Goal: Find specific page/section: Find specific page/section

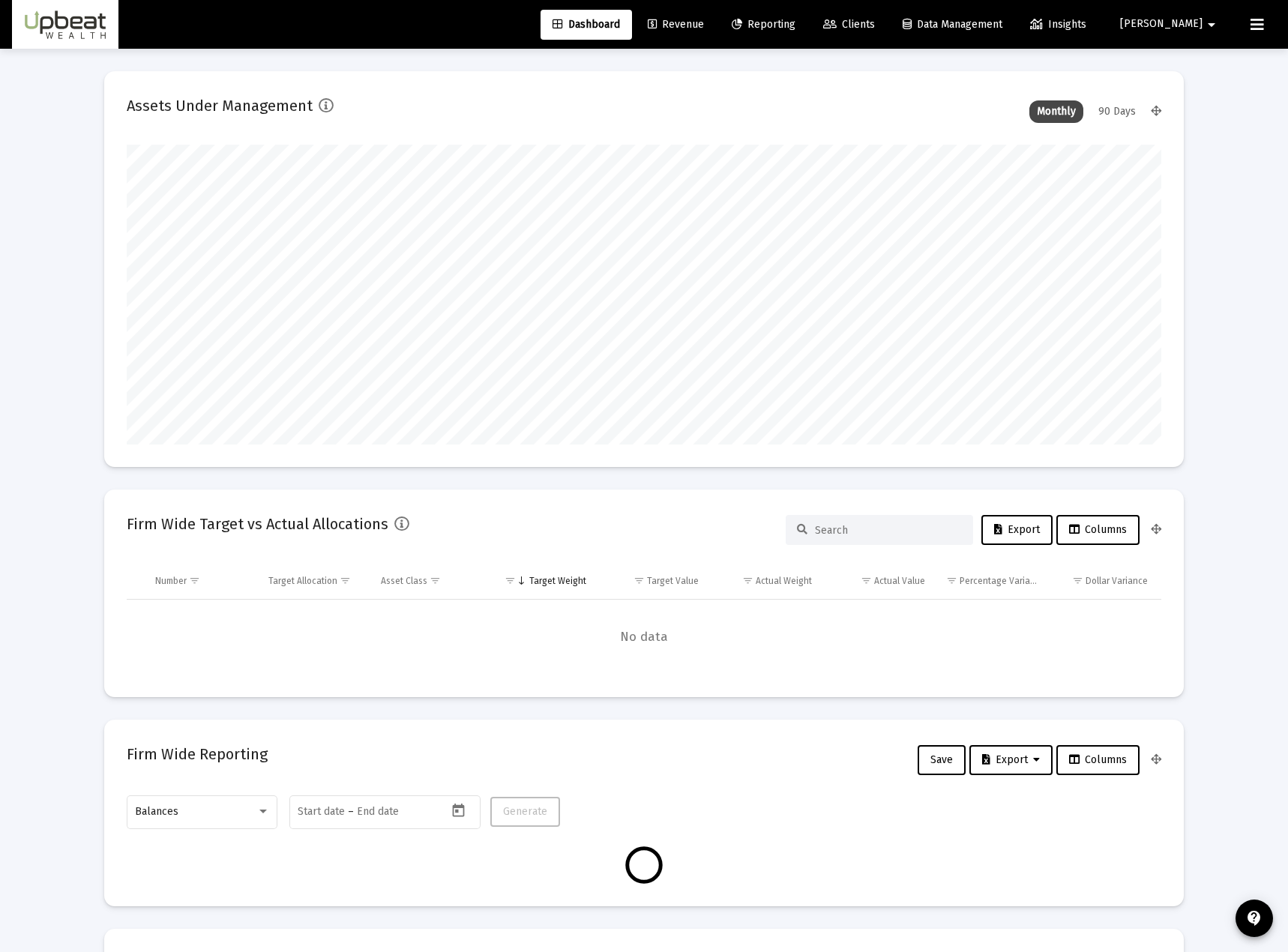
type input "[DATE]"
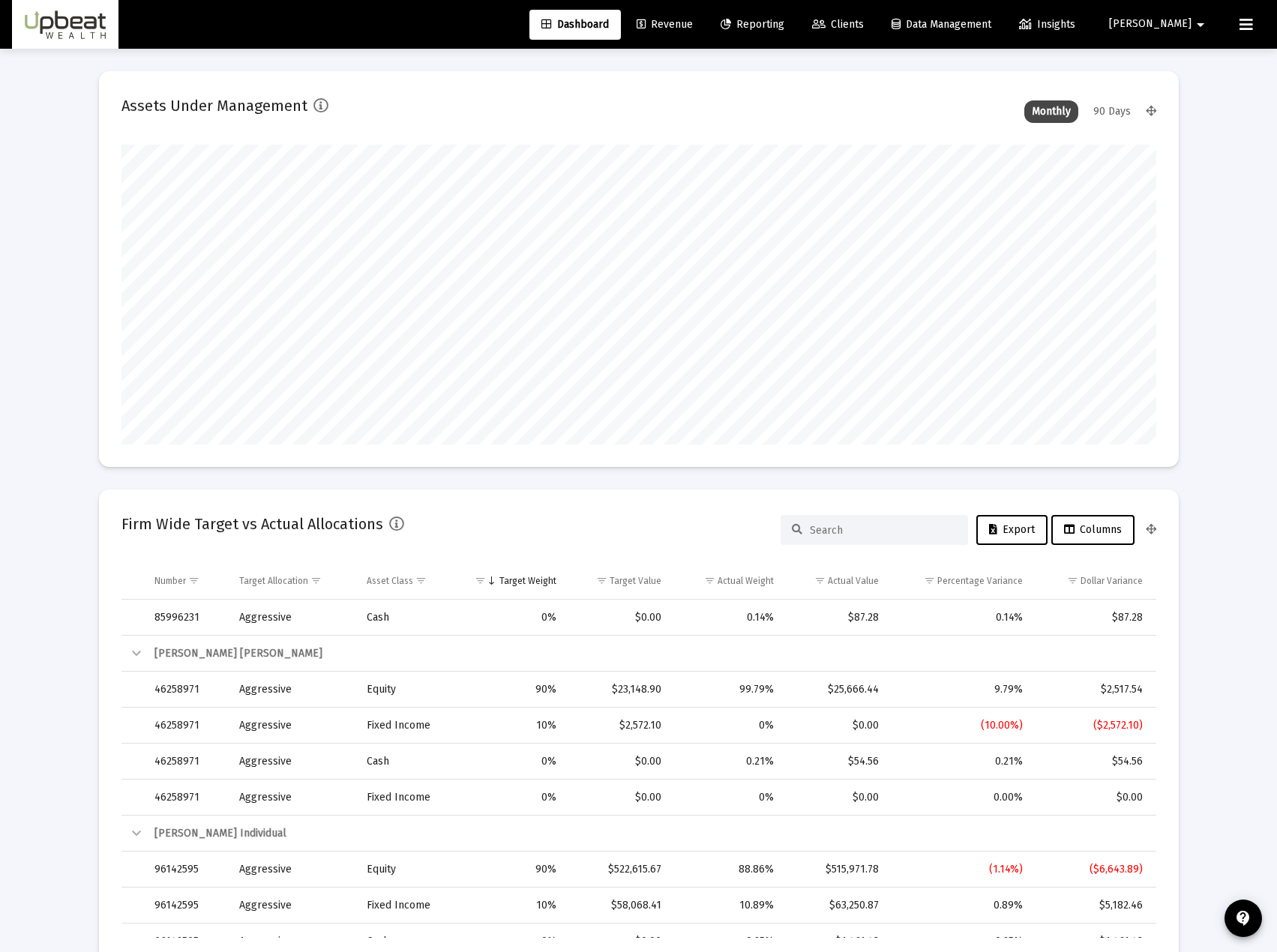
click at [864, 20] on span "Clients" at bounding box center [838, 24] width 52 height 12
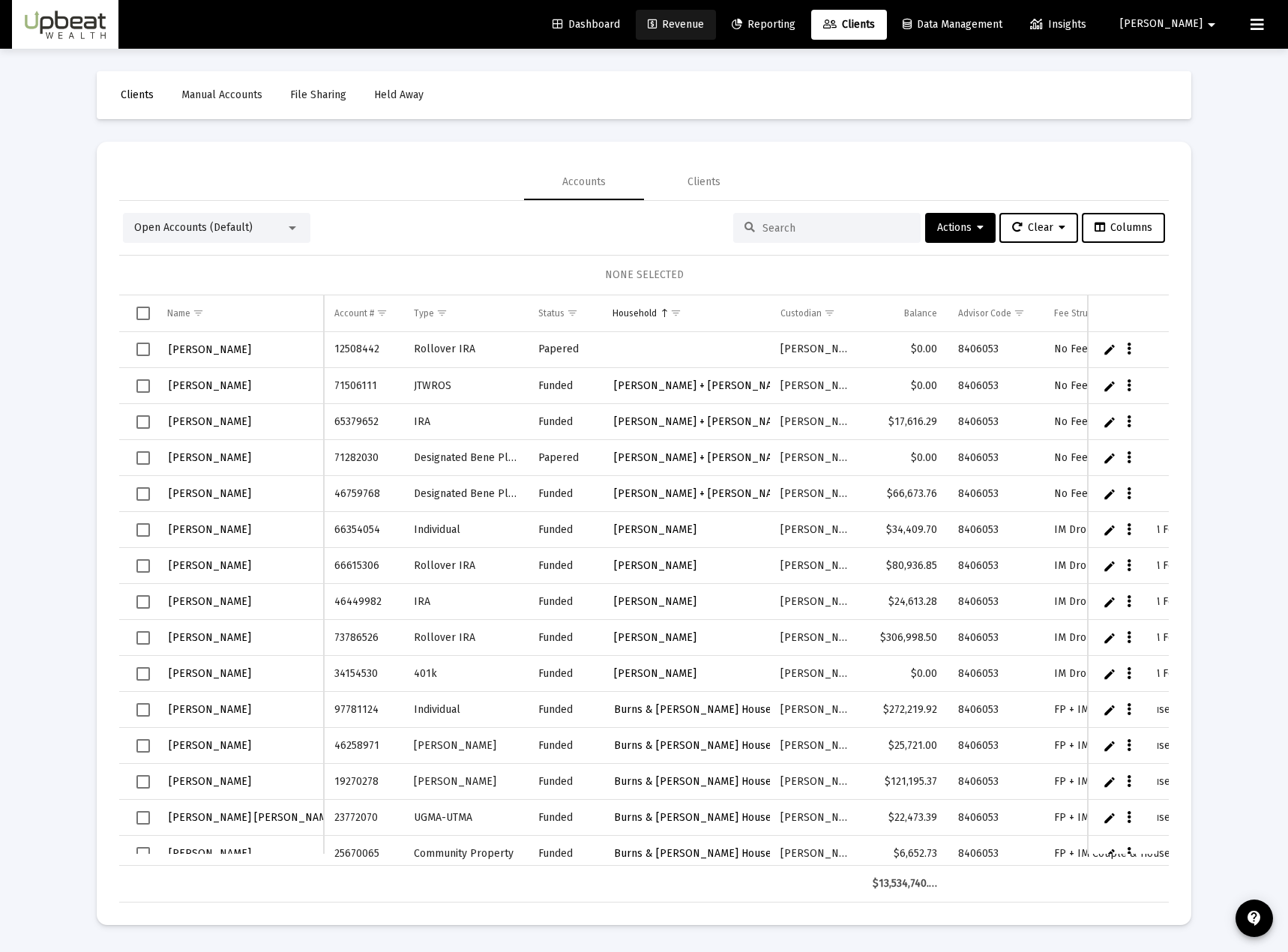
click at [704, 24] on span "Revenue" at bounding box center [676, 24] width 56 height 12
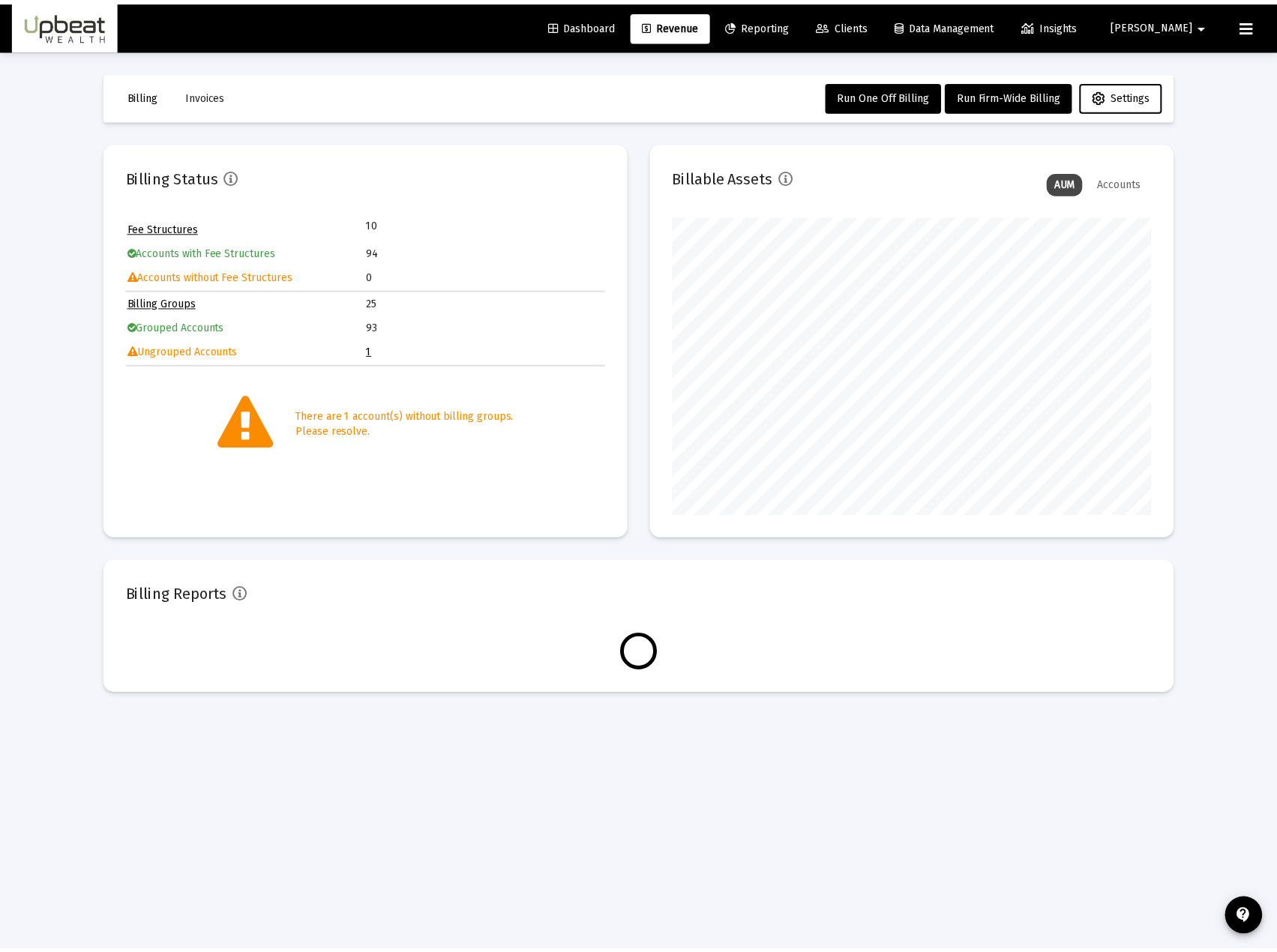
scroll to position [300, 484]
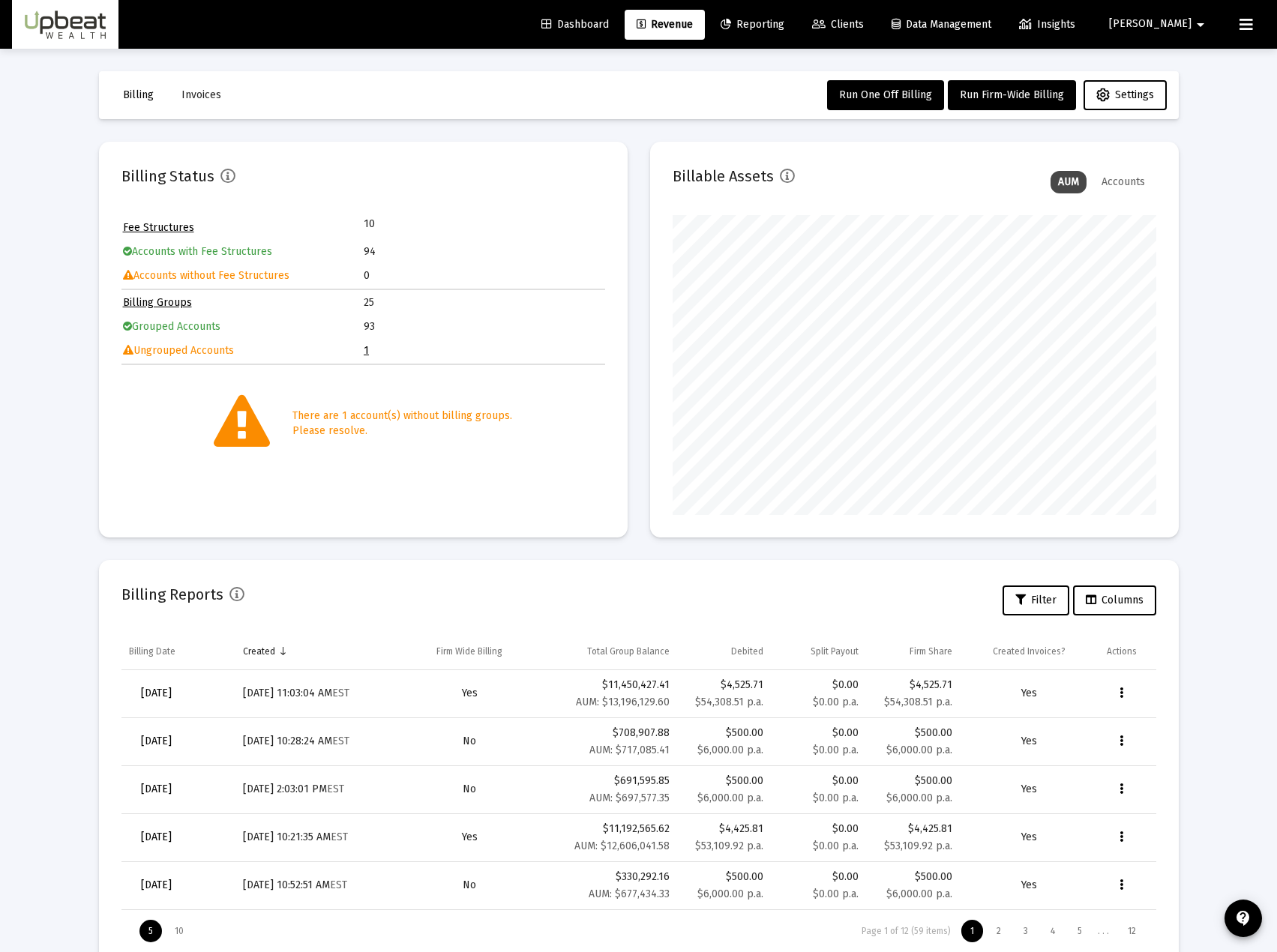
click at [1123, 704] on button "Data grid" at bounding box center [1122, 694] width 30 height 30
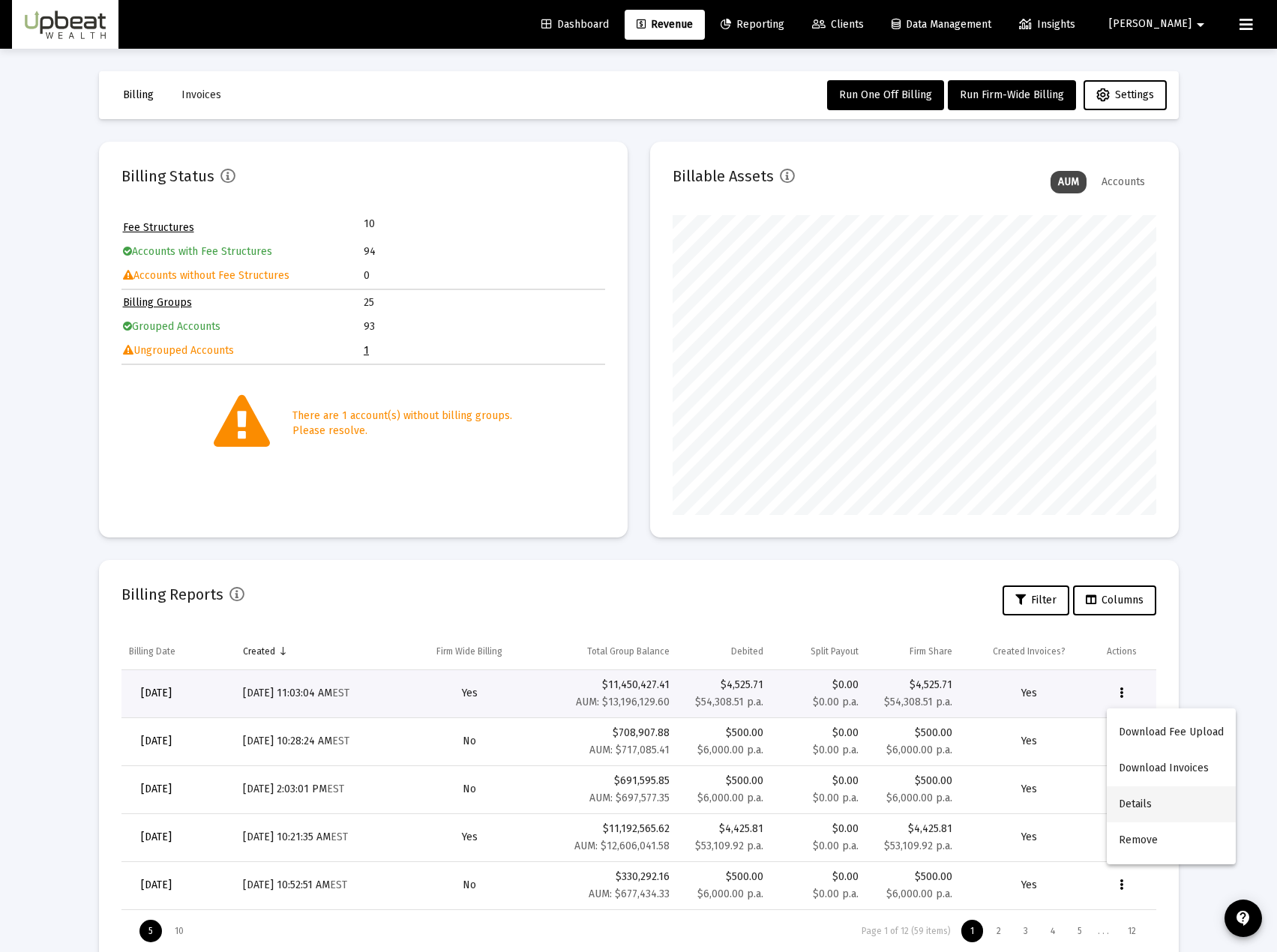
click at [1153, 803] on button "Details" at bounding box center [1171, 805] width 129 height 36
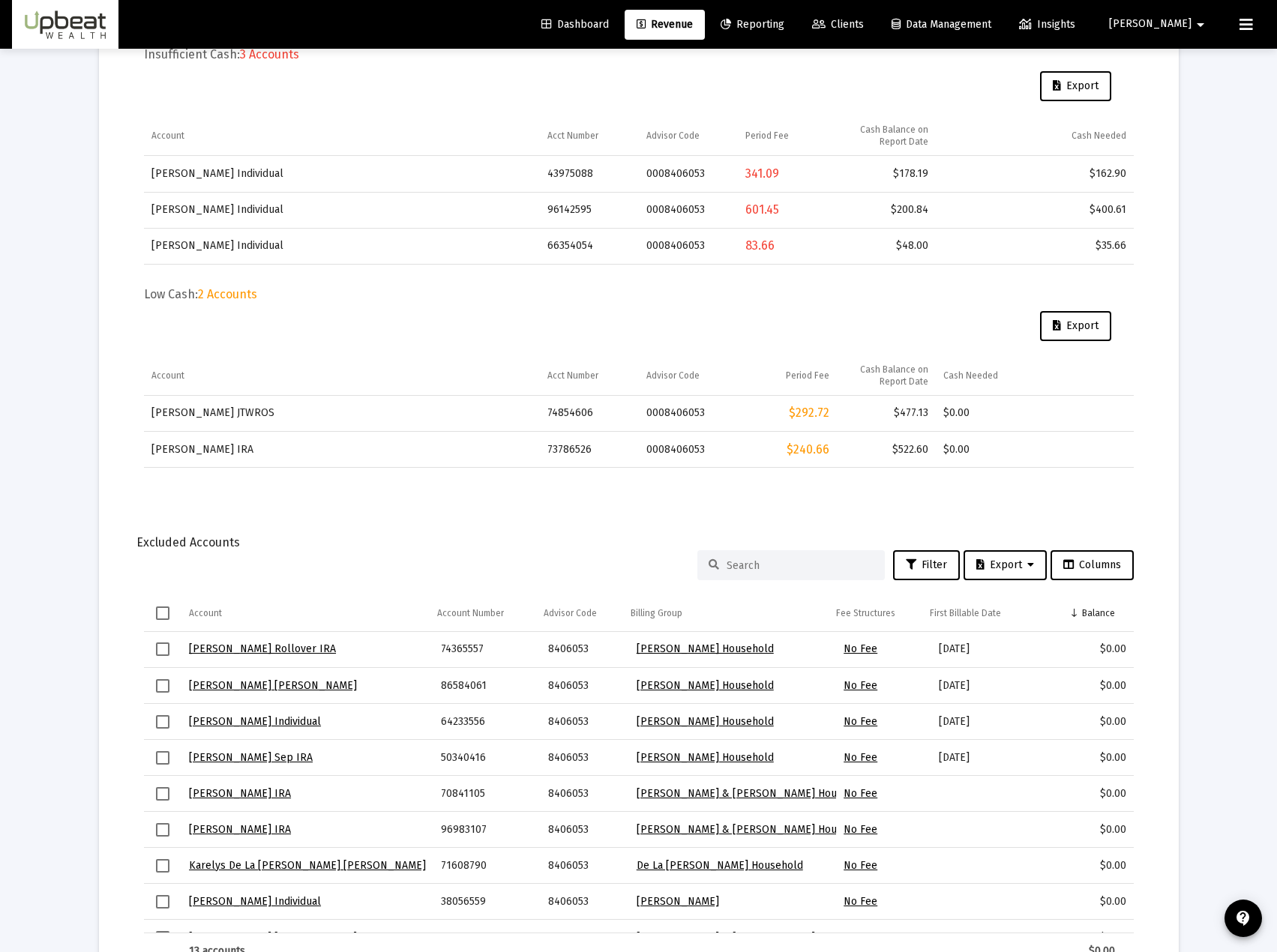
scroll to position [525, 0]
